Goal: Find specific page/section: Find specific page/section

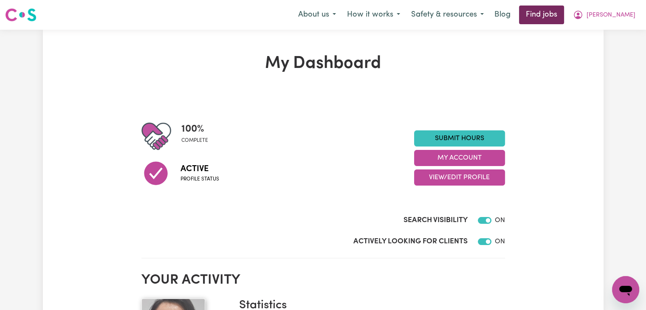
click at [564, 21] on link "Find jobs" at bounding box center [541, 15] width 45 height 19
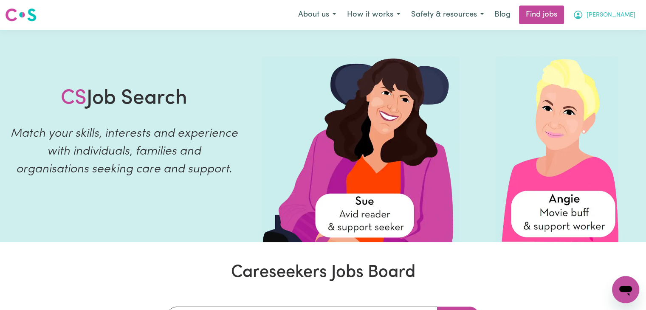
click at [622, 17] on span "[PERSON_NAME]" at bounding box center [610, 15] width 49 height 9
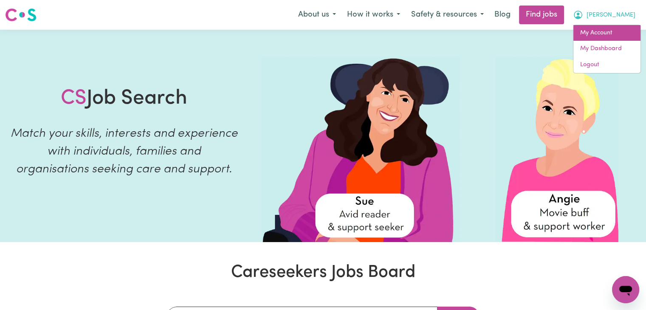
click at [594, 39] on link "My Account" at bounding box center [606, 33] width 67 height 16
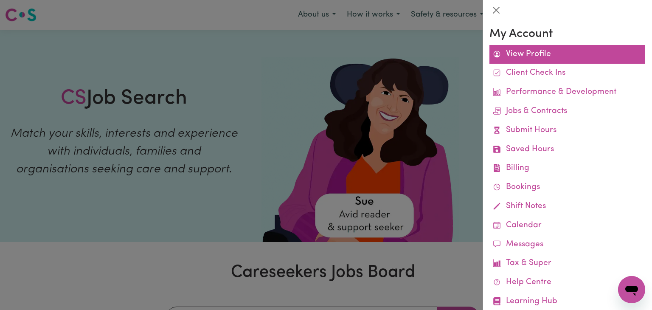
click at [531, 56] on link "View Profile" at bounding box center [568, 54] width 156 height 19
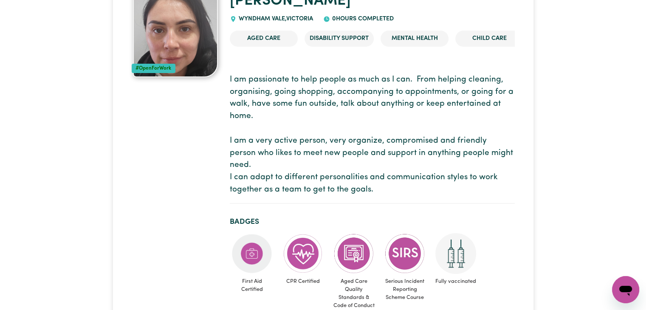
scroll to position [170, 0]
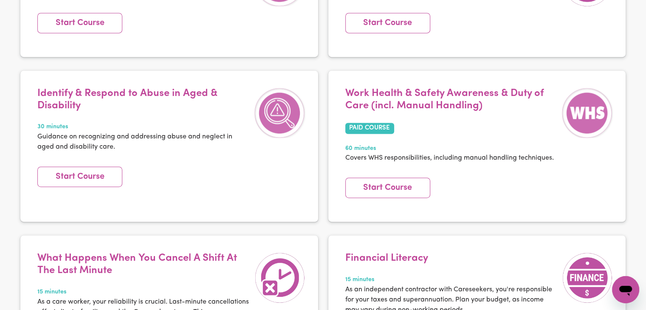
scroll to position [1276, 0]
